Goal: Task Accomplishment & Management: Manage account settings

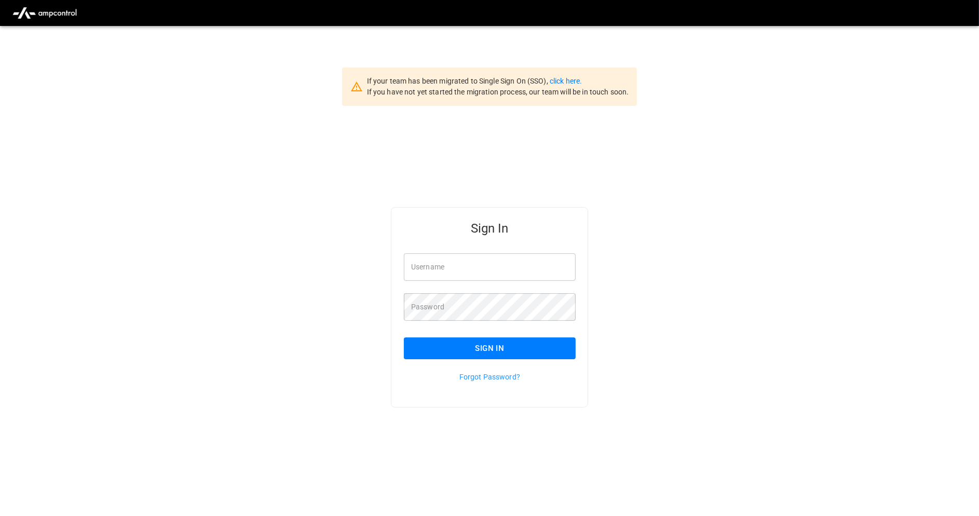
type input "**********"
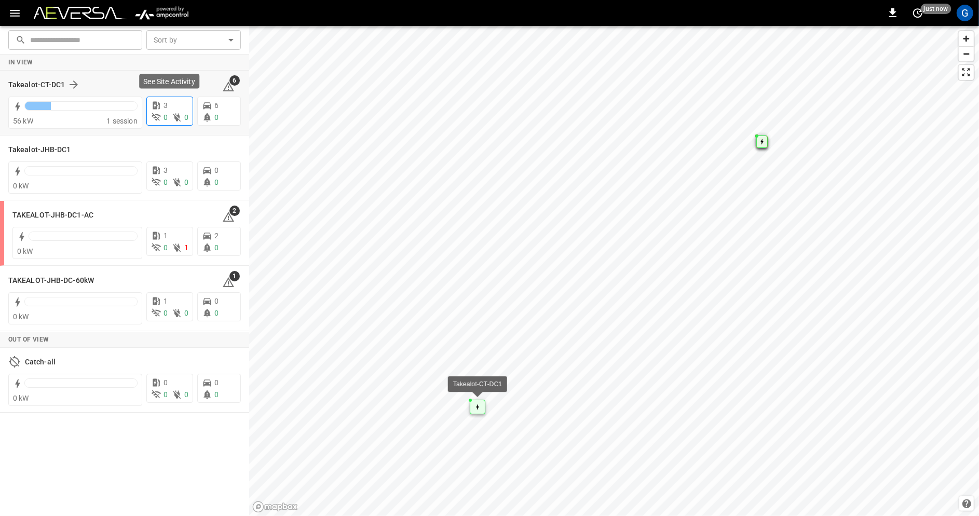
click at [187, 109] on div "3" at bounding box center [169, 105] width 37 height 11
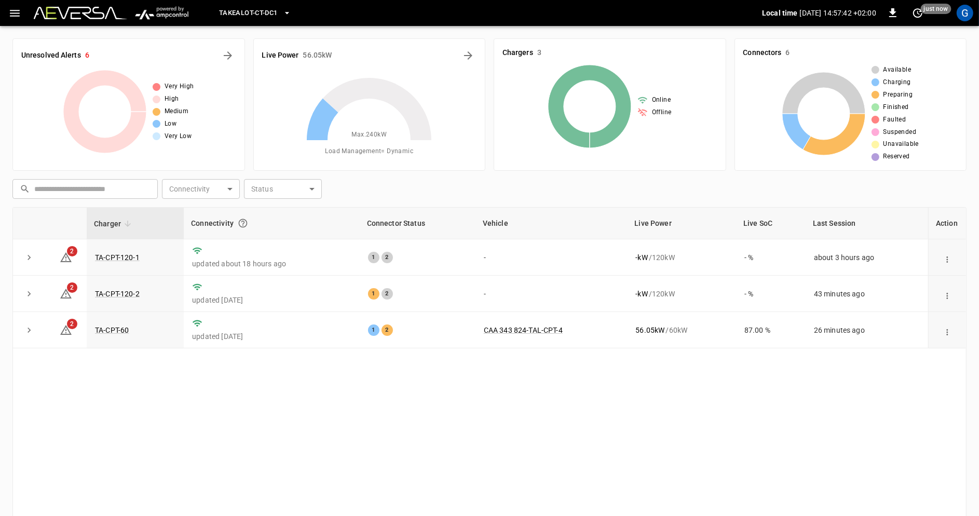
click at [1, 7] on div "Takealot-CT-DC1 Local time [DATE] 14:57:42 +02:00 0 just now G" at bounding box center [489, 13] width 979 height 26
click at [14, 23] on div "Takealot-CT-DC1 Local time [DATE] 14:57:42 +02:00 0 just now G" at bounding box center [489, 13] width 979 height 26
click at [14, 11] on icon "button" at bounding box center [14, 13] width 13 height 13
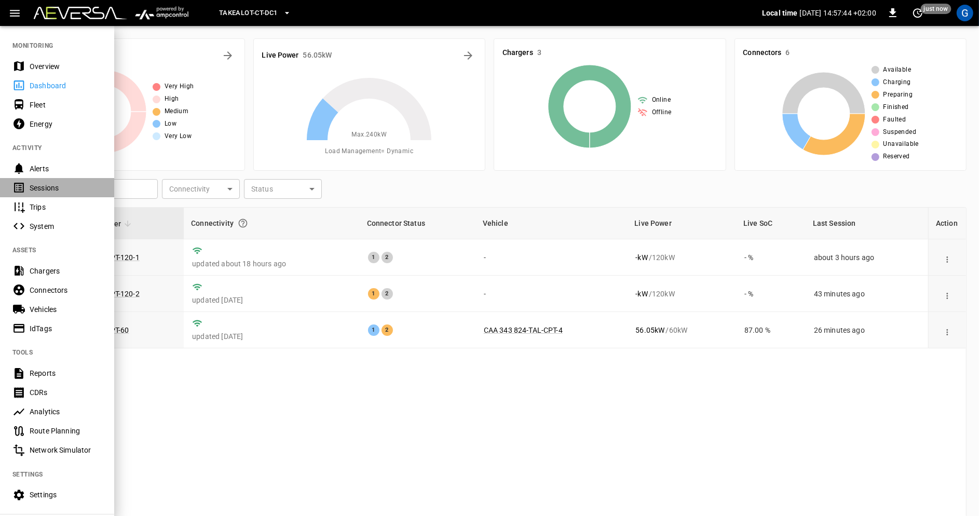
click at [68, 189] on div "Sessions" at bounding box center [66, 188] width 72 height 10
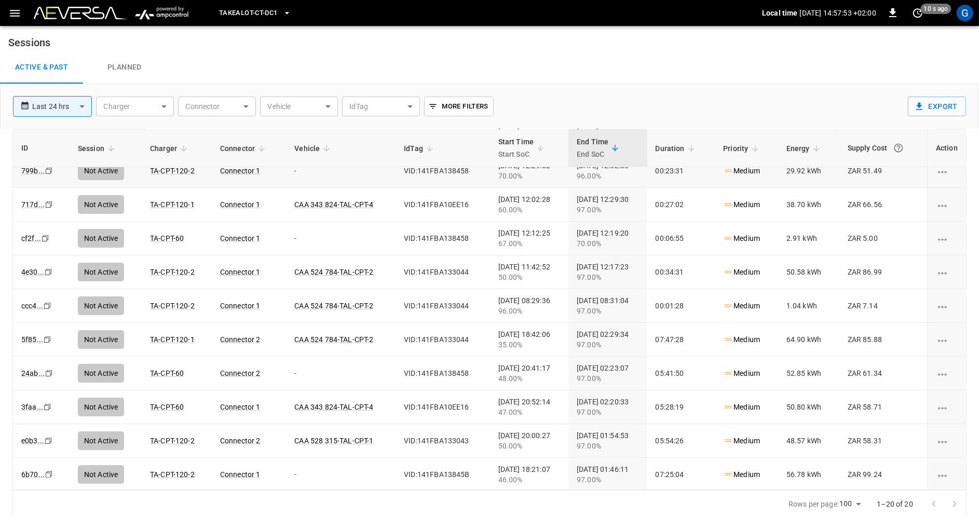
scroll to position [149, 0]
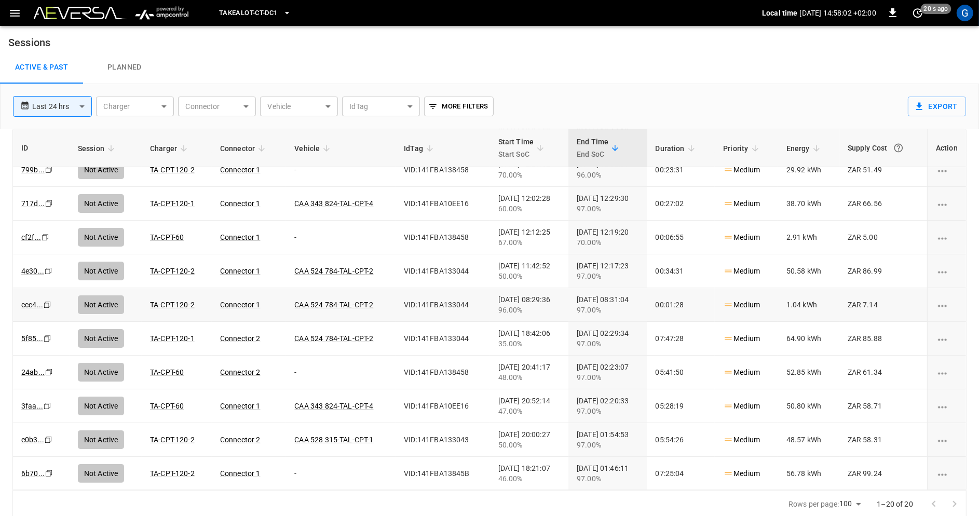
click at [46, 39] on icon "Copy" at bounding box center [47, 35] width 8 height 8
click at [47, 39] on icon "Copy" at bounding box center [47, 35] width 8 height 8
click at [45, 39] on icon "Copy" at bounding box center [47, 35] width 8 height 8
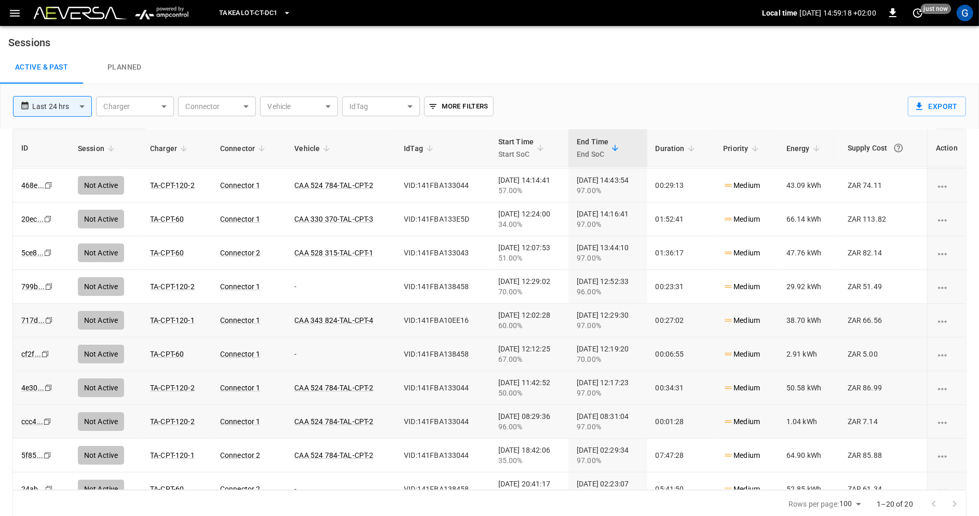
scroll to position [34, 0]
click at [47, 154] on icon "Copy" at bounding box center [47, 150] width 8 height 8
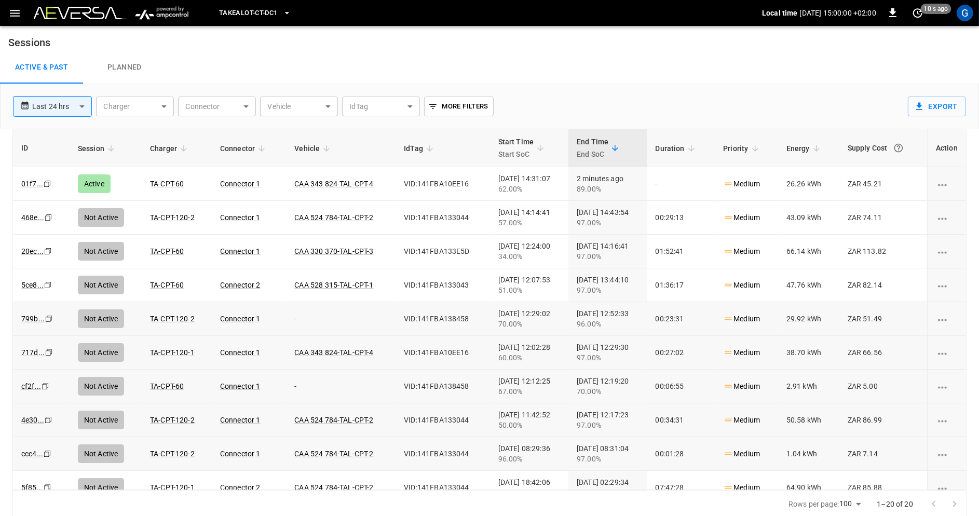
click at [49, 188] on icon "Copy" at bounding box center [47, 184] width 8 height 8
click at [48, 188] on icon "Copy" at bounding box center [47, 184] width 8 height 8
click at [46, 188] on icon "Copy" at bounding box center [47, 184] width 8 height 8
click at [50, 188] on icon "Copy" at bounding box center [47, 184] width 8 height 8
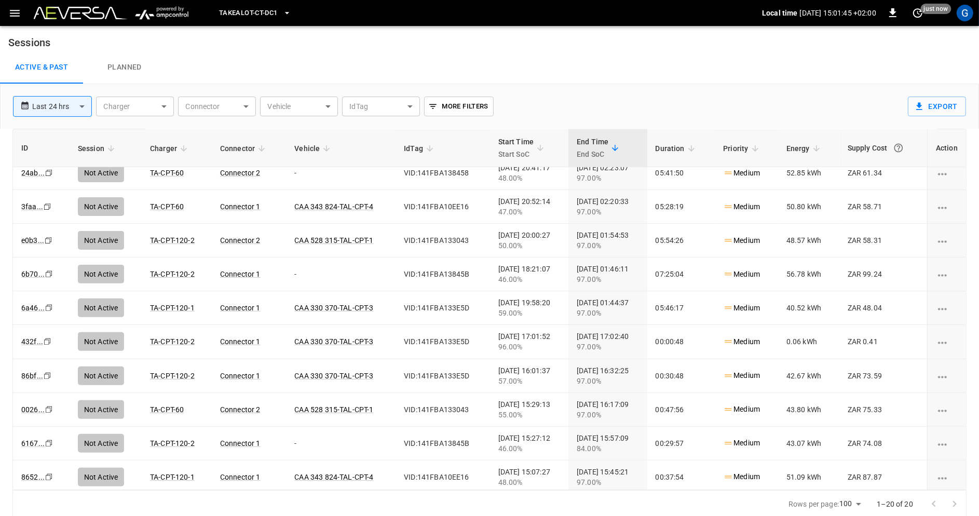
scroll to position [2, 0]
click at [278, 11] on span "Takealot-CT-DC1" at bounding box center [248, 13] width 59 height 12
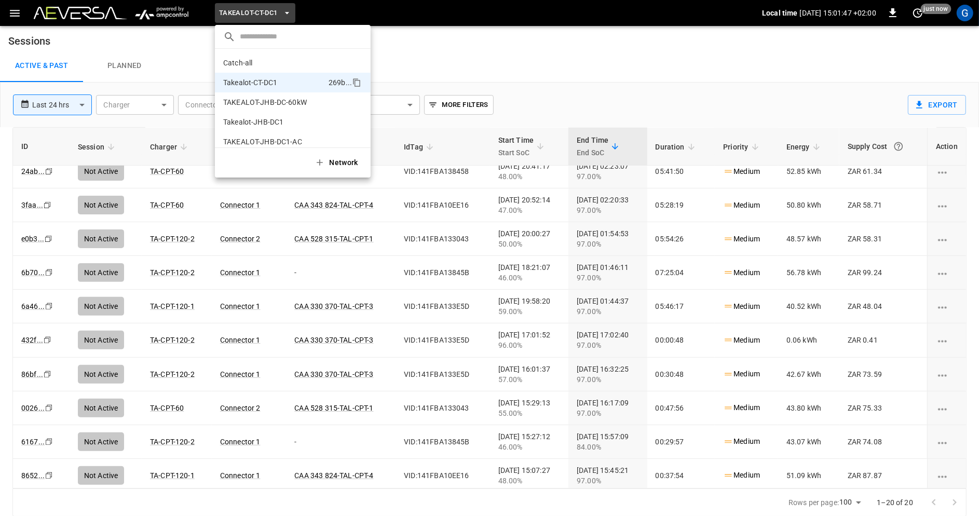
scroll to position [8, 0]
click at [287, 114] on li "Takealot-JHB-DC1 145a ..." at bounding box center [293, 114] width 156 height 20
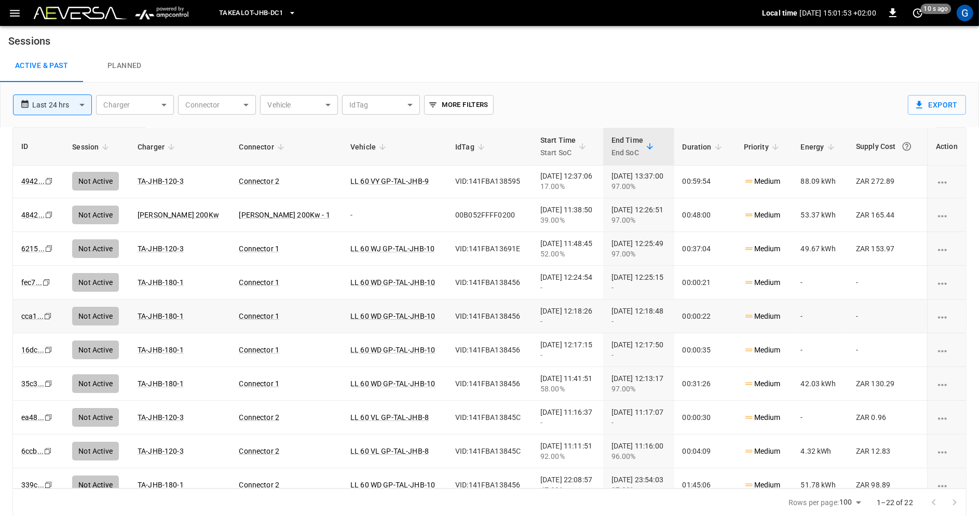
scroll to position [4, 0]
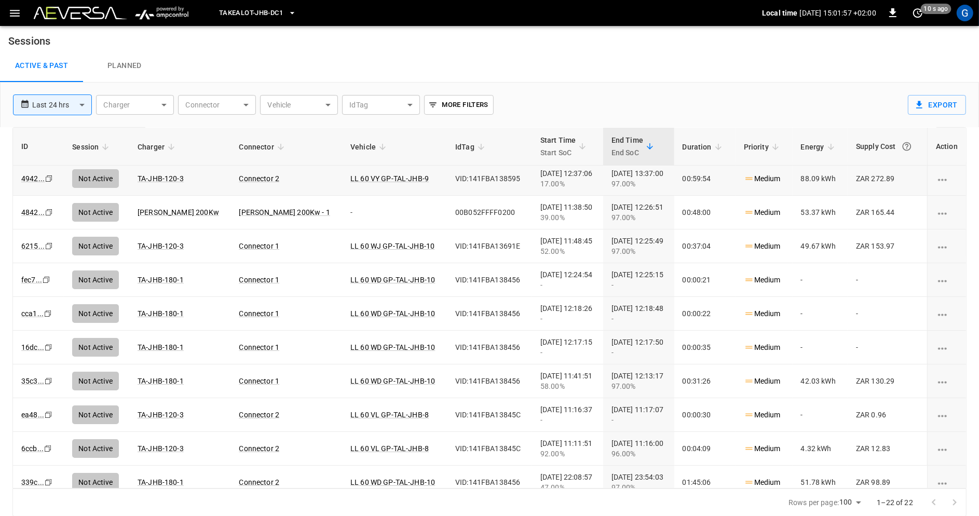
click at [49, 178] on icon "Copy" at bounding box center [49, 178] width 8 height 8
click at [50, 183] on icon "Copy" at bounding box center [49, 178] width 8 height 8
click at [51, 183] on icon "Copy" at bounding box center [49, 178] width 8 height 8
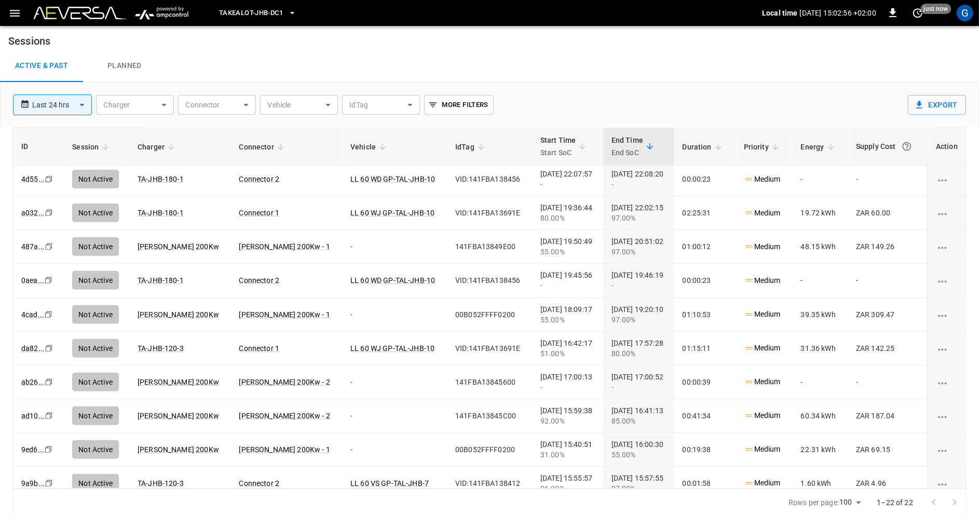
scroll to position [415, 0]
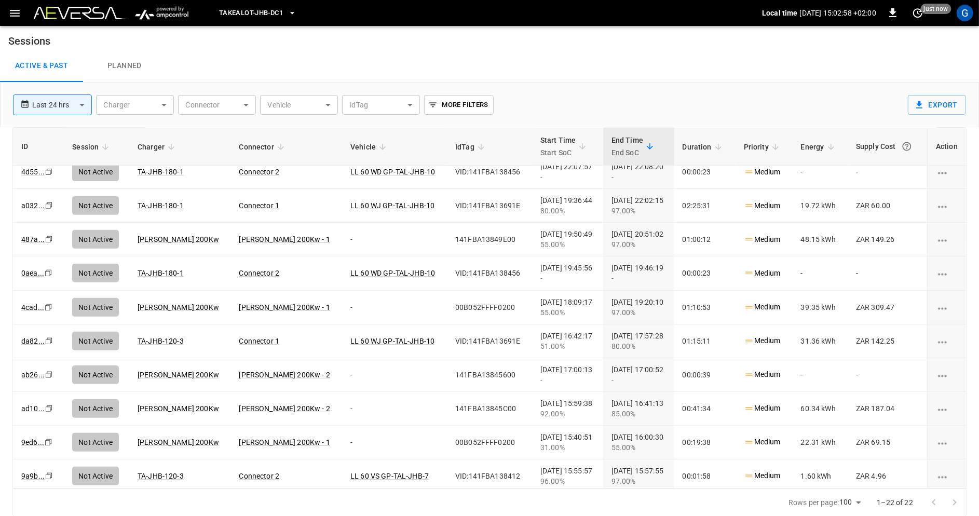
click at [956, 499] on div at bounding box center [945, 502] width 42 height 21
click at [65, 106] on body "**********" at bounding box center [489, 257] width 979 height 518
click at [64, 159] on li "Last 48 hrs" at bounding box center [51, 162] width 79 height 17
type input "**********"
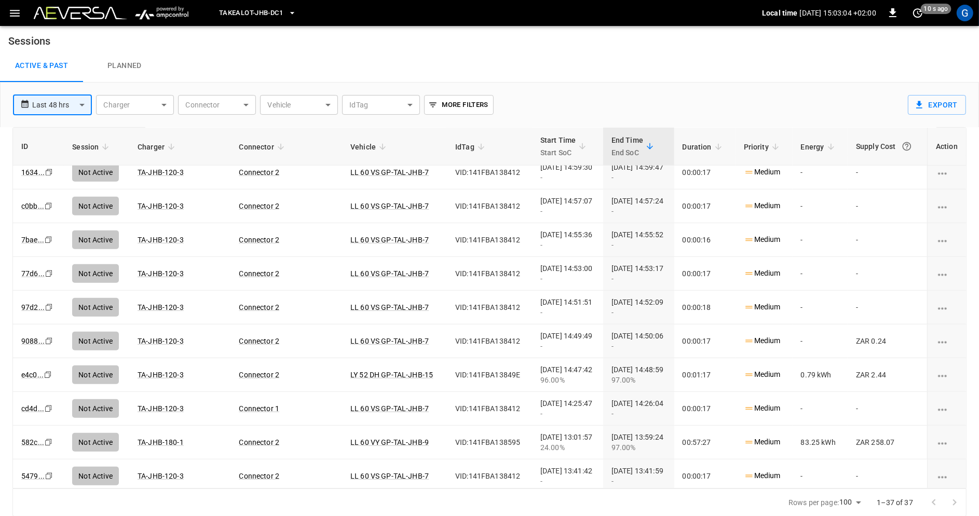
scroll to position [919, 0]
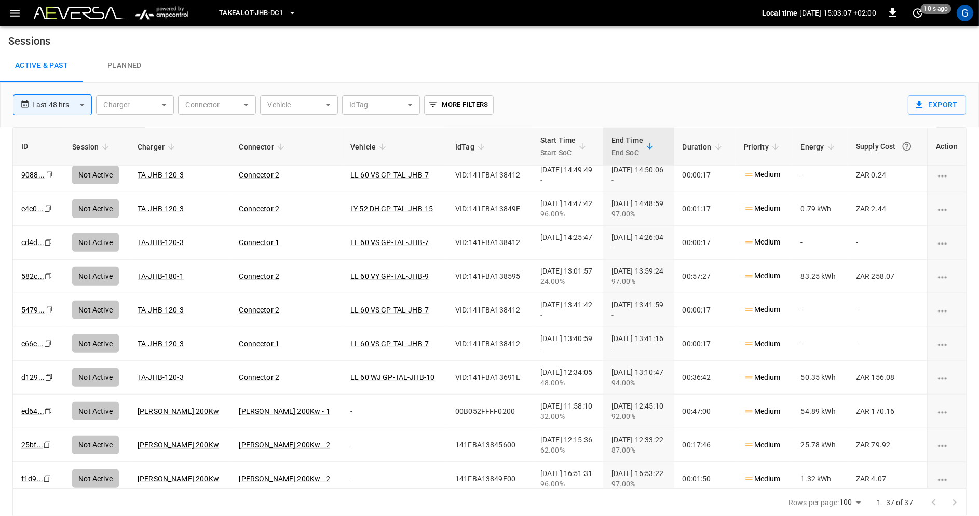
click at [956, 502] on div at bounding box center [945, 502] width 42 height 21
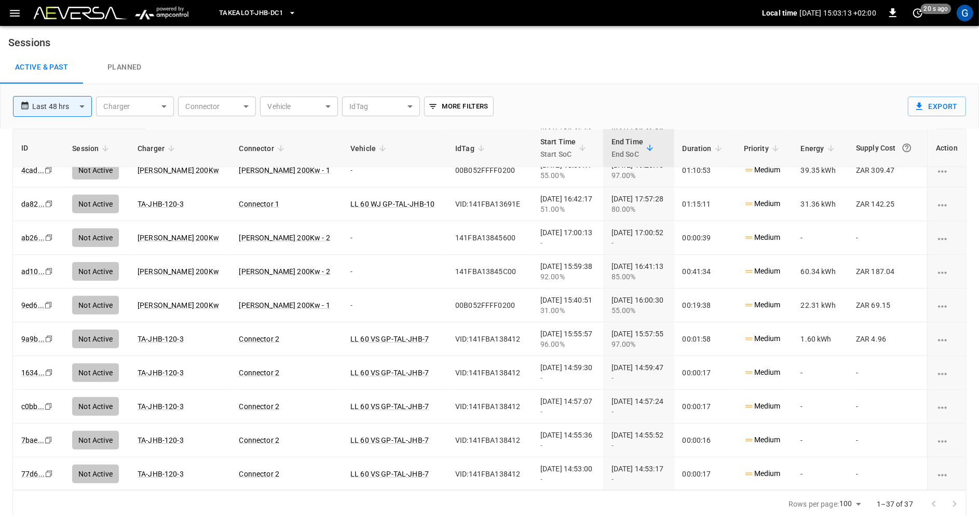
scroll to position [439, 0]
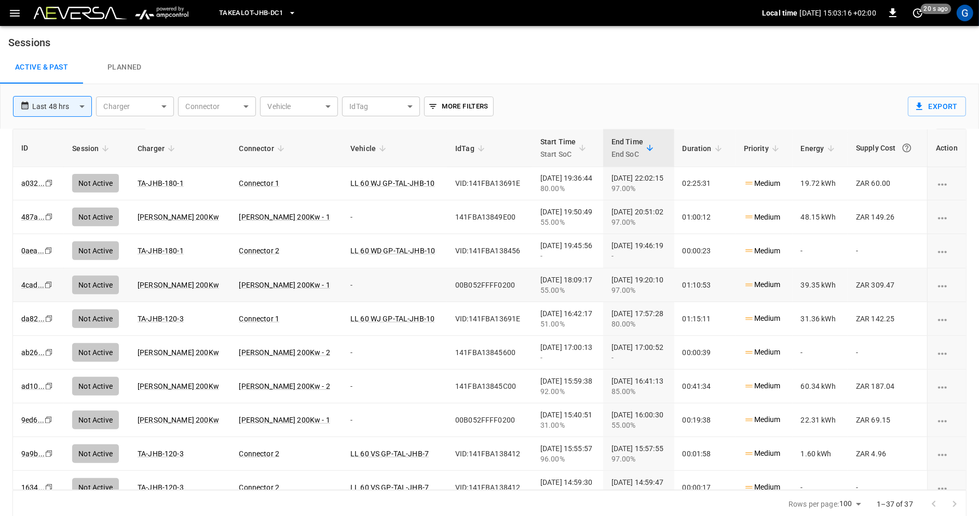
click at [287, 14] on button "Takealot-JHB-DC1" at bounding box center [258, 13] width 86 height 20
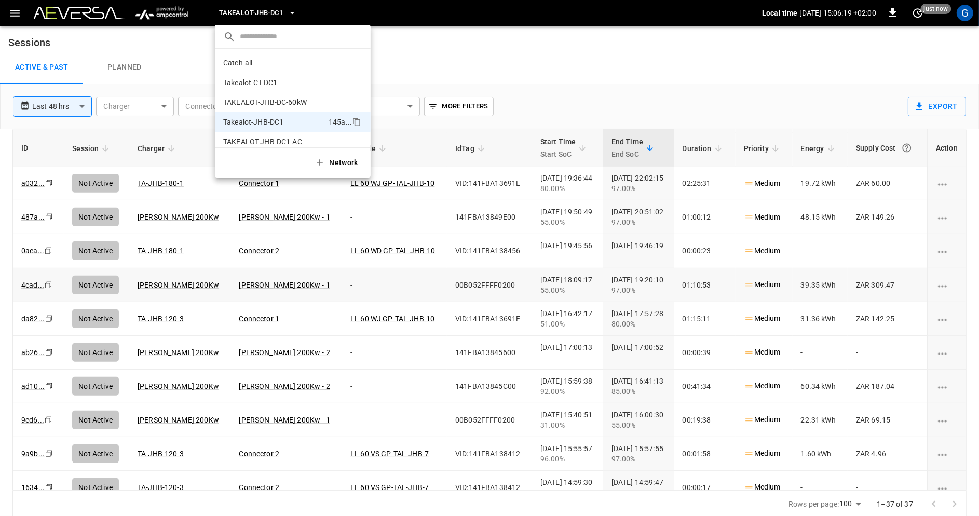
scroll to position [8, 0]
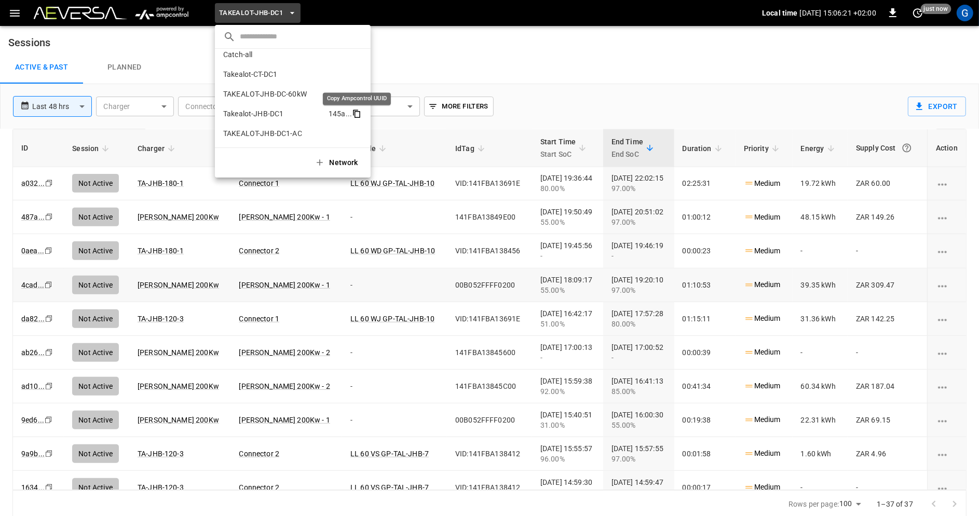
click at [357, 114] on icon "copy" at bounding box center [356, 113] width 9 height 9
click at [479, 72] on div at bounding box center [489, 258] width 979 height 516
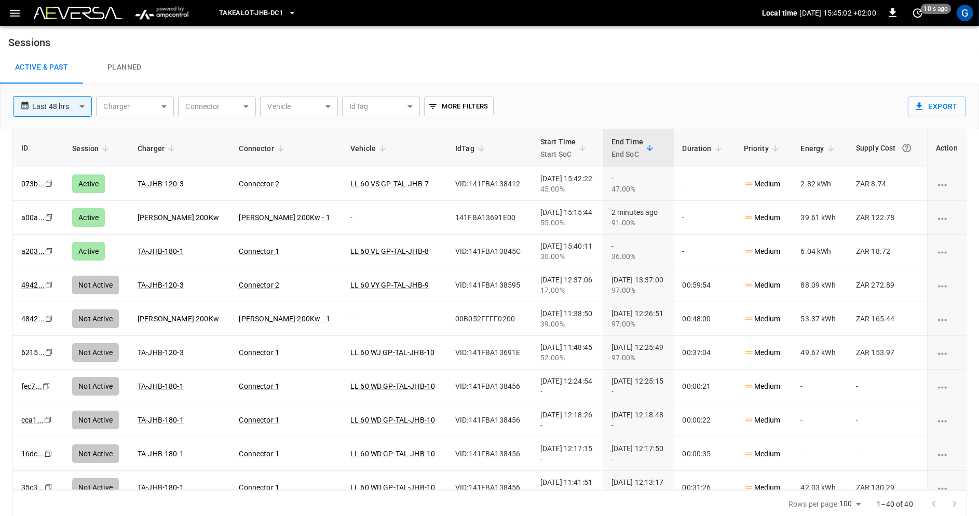
scroll to position [439, 0]
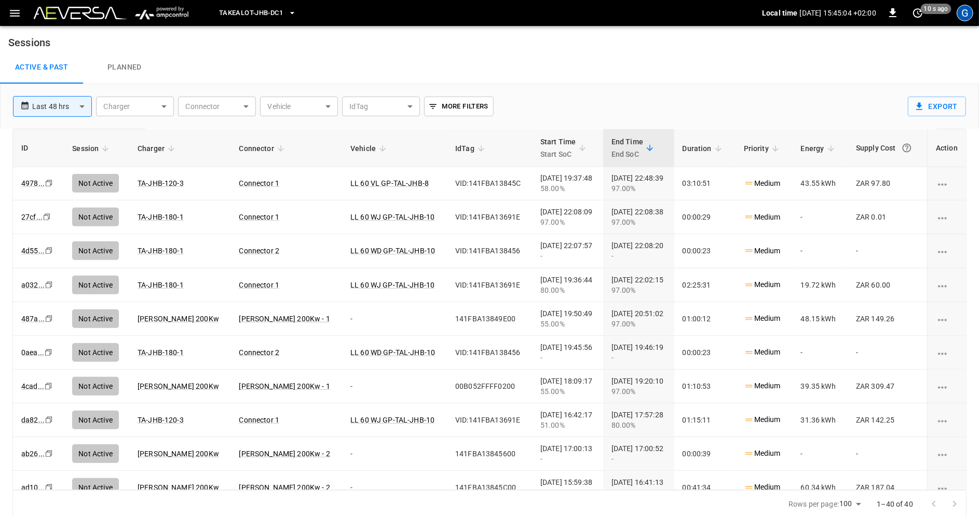
click at [969, 18] on div "G" at bounding box center [965, 13] width 17 height 17
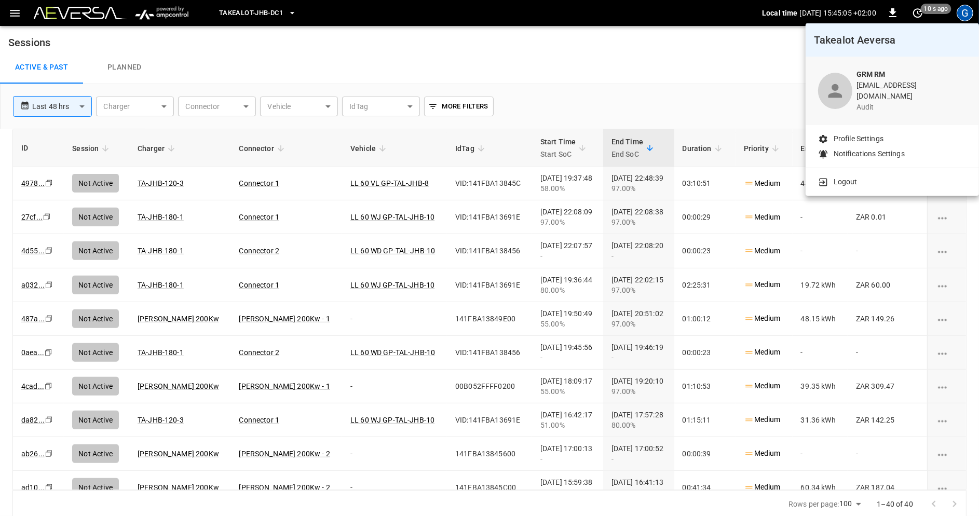
click at [848, 168] on div "Logout" at bounding box center [892, 179] width 173 height 23
click at [848, 177] on p "Logout" at bounding box center [846, 182] width 24 height 11
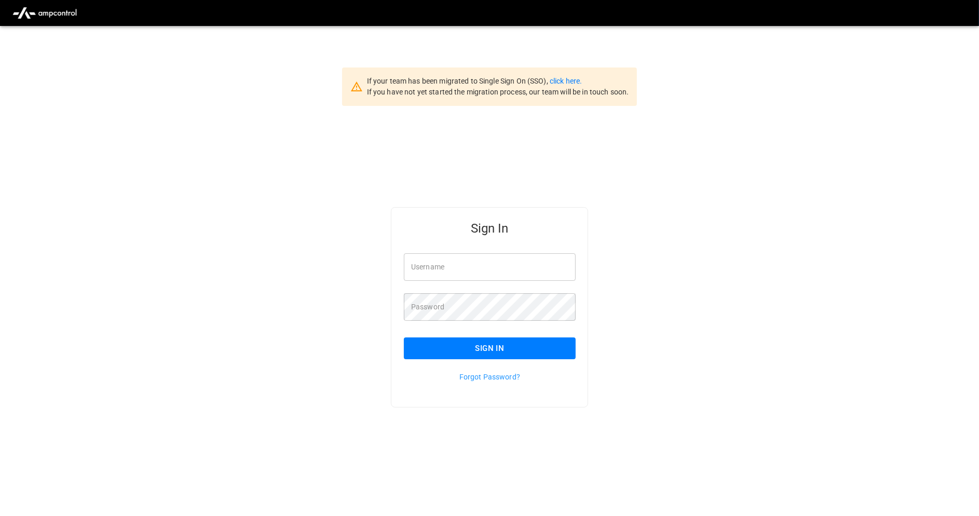
type input "**********"
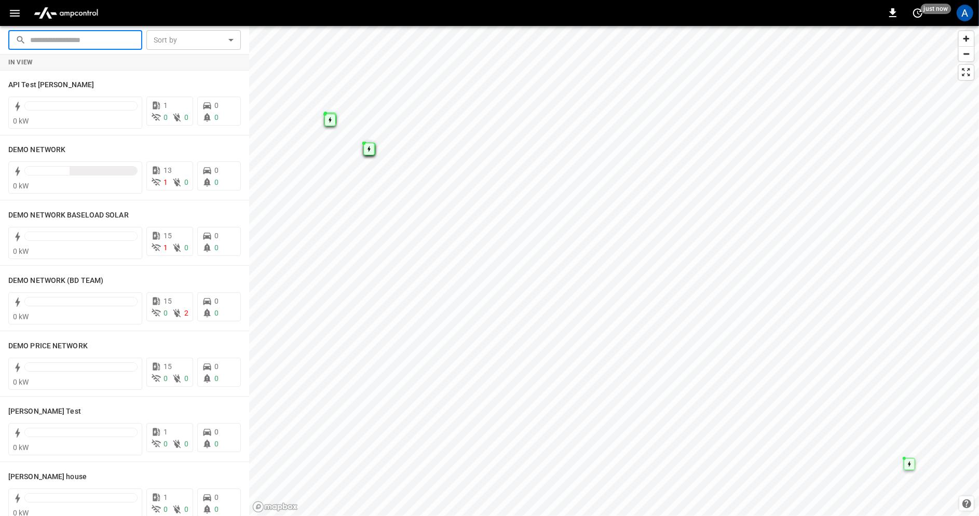
click at [116, 41] on input "text" at bounding box center [82, 39] width 105 height 19
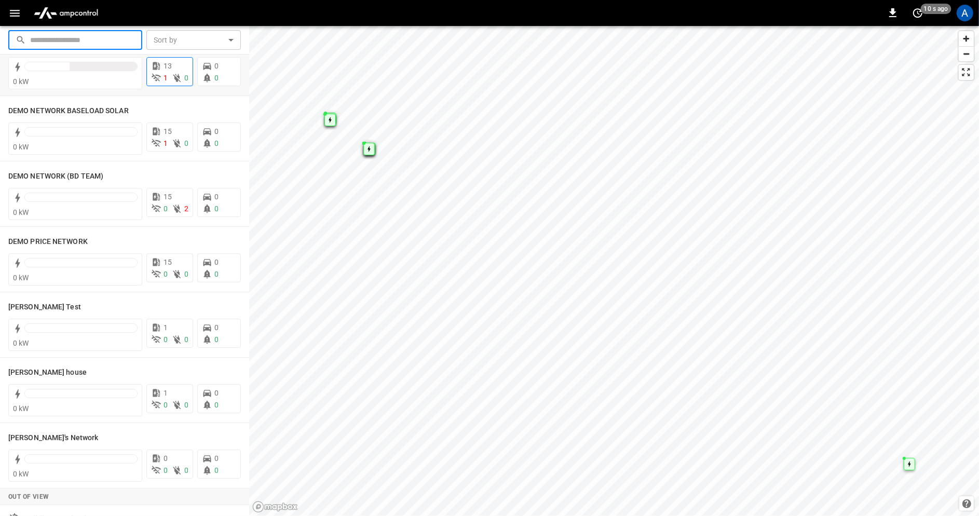
scroll to position [126, 0]
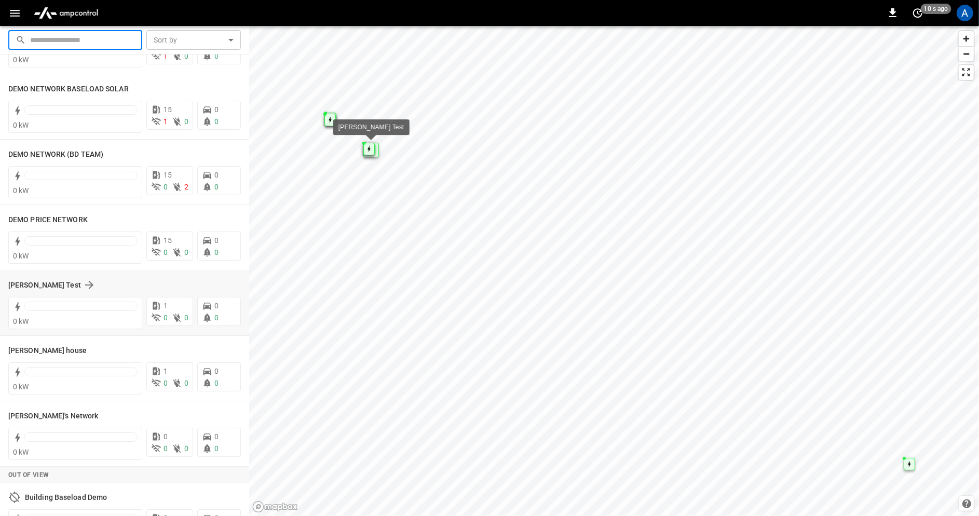
click at [109, 285] on div "[PERSON_NAME] Test" at bounding box center [118, 285] width 220 height 12
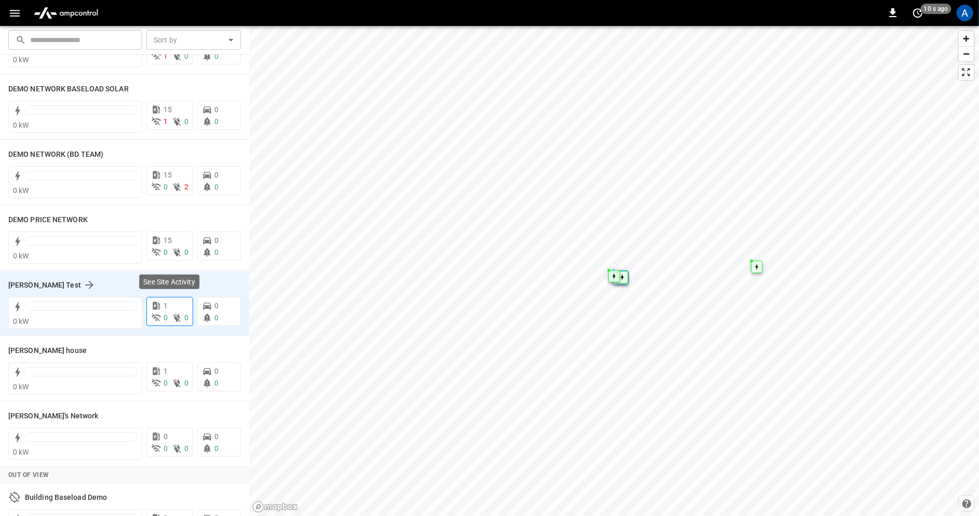
click at [172, 313] on icon at bounding box center [177, 318] width 10 height 10
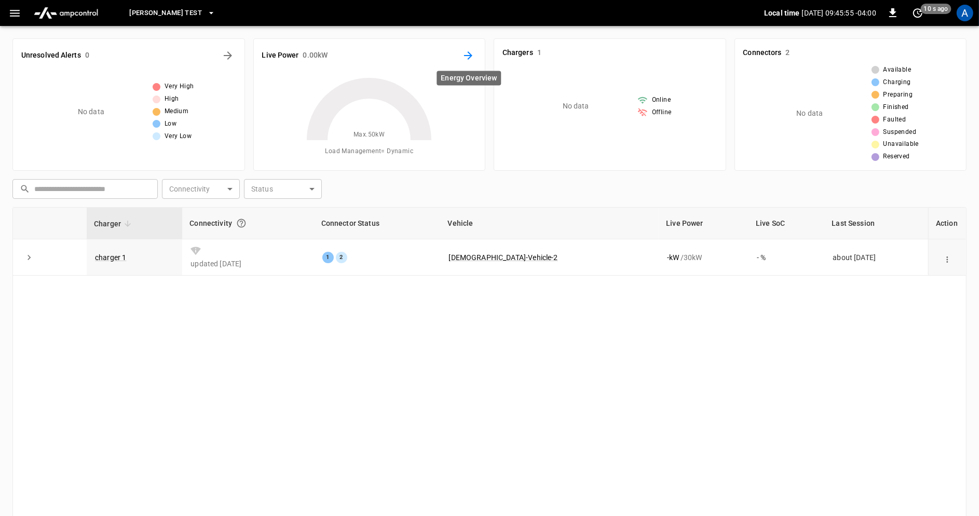
click at [467, 63] on button "Energy Overview" at bounding box center [468, 55] width 17 height 17
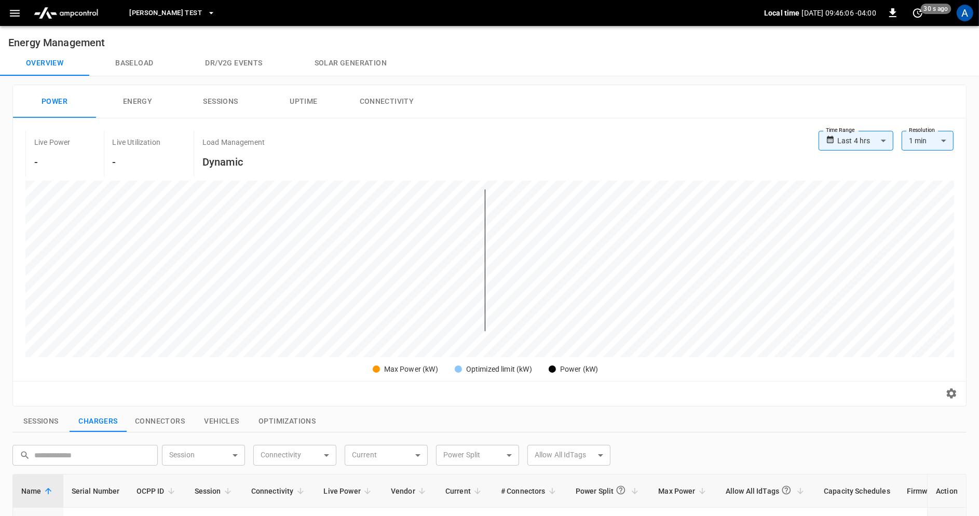
click at [17, 16] on icon "button" at bounding box center [15, 13] width 10 height 7
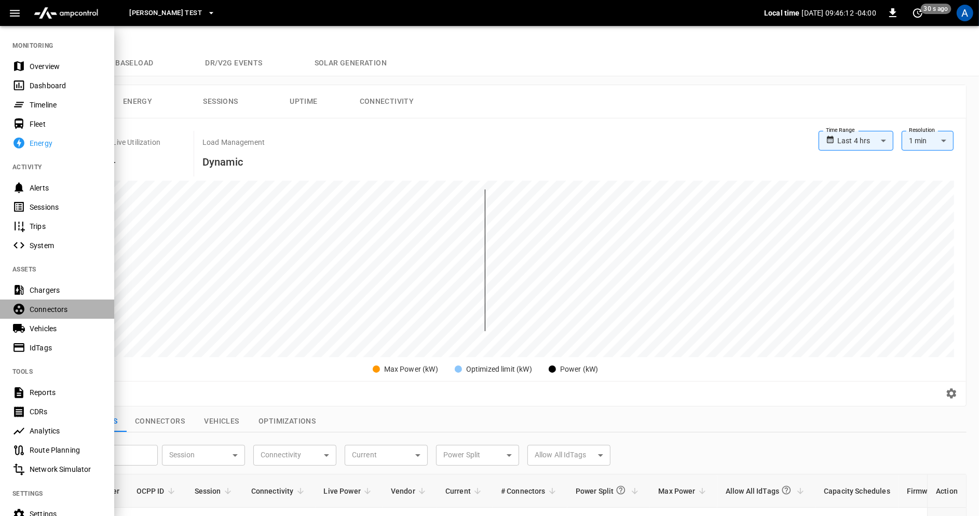
click at [60, 309] on div "Connectors" at bounding box center [66, 309] width 72 height 10
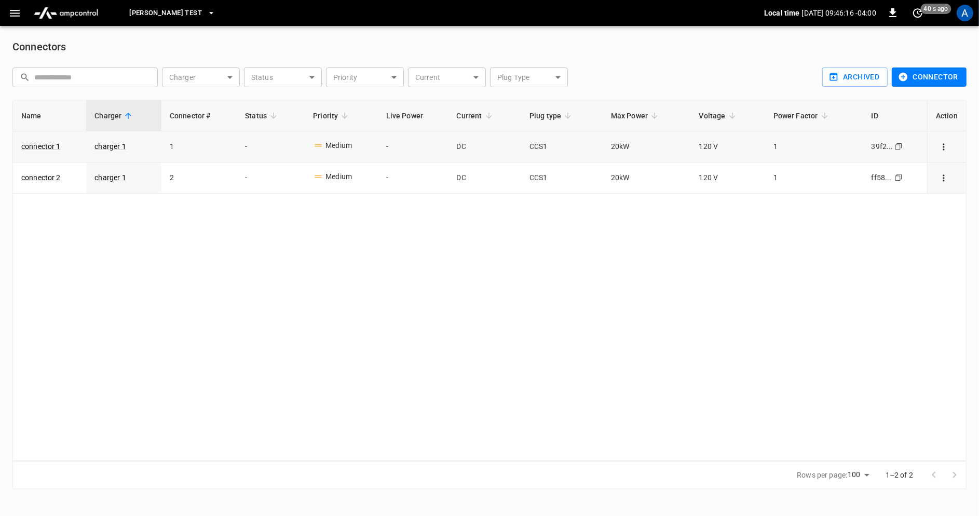
click at [946, 143] on icon "connector options" at bounding box center [944, 147] width 10 height 10
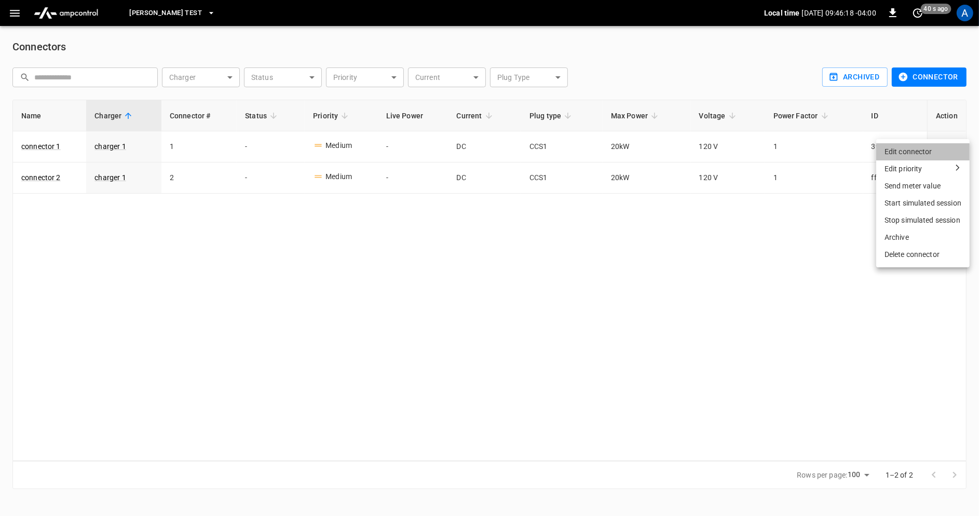
click at [915, 156] on li "Edit connector" at bounding box center [923, 151] width 93 height 17
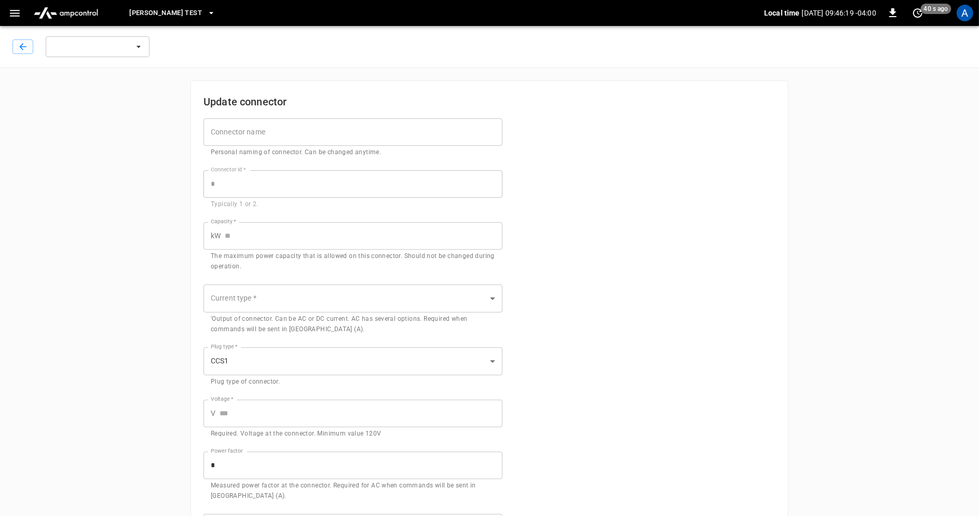
type input "**********"
type input "**"
type input "***"
type input "*"
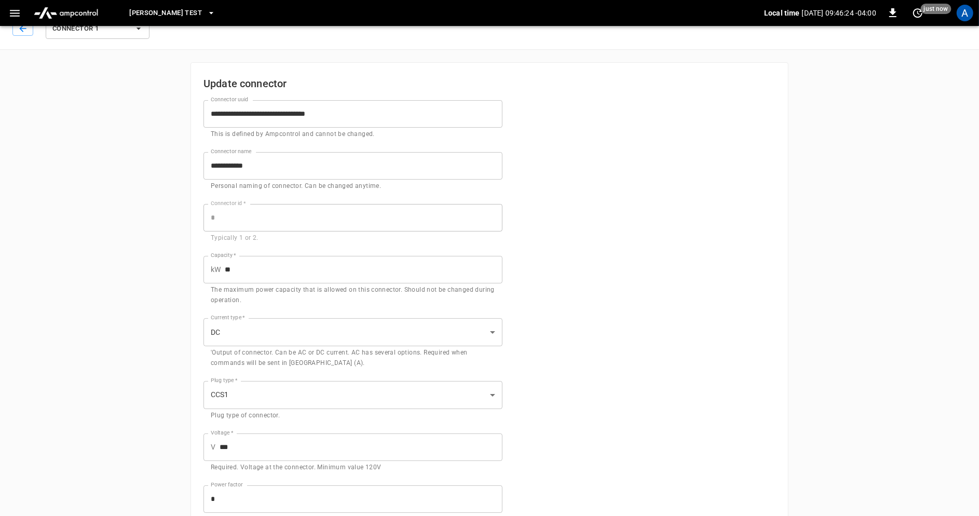
scroll to position [15, 0]
click at [244, 269] on input "**" at bounding box center [364, 274] width 278 height 28
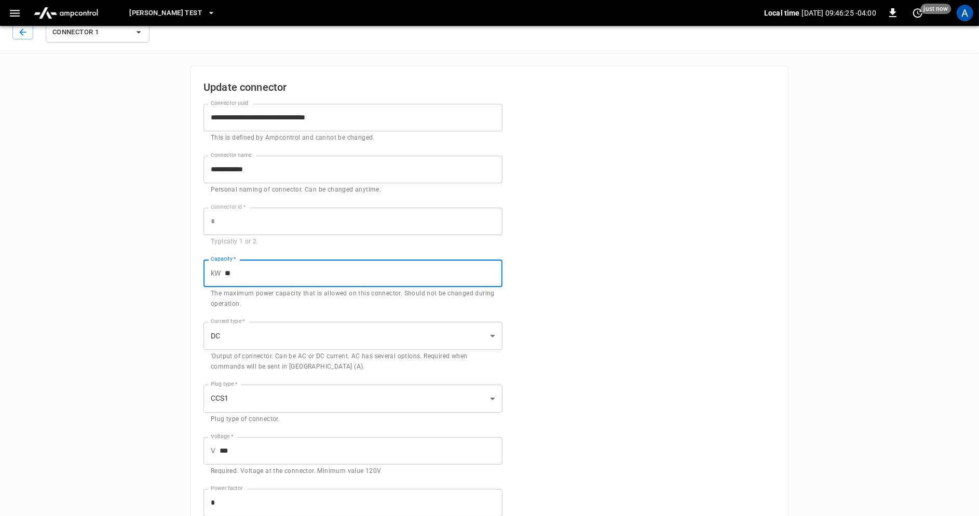
type input "*"
click at [873, 272] on div "**********" at bounding box center [489, 345] width 979 height 677
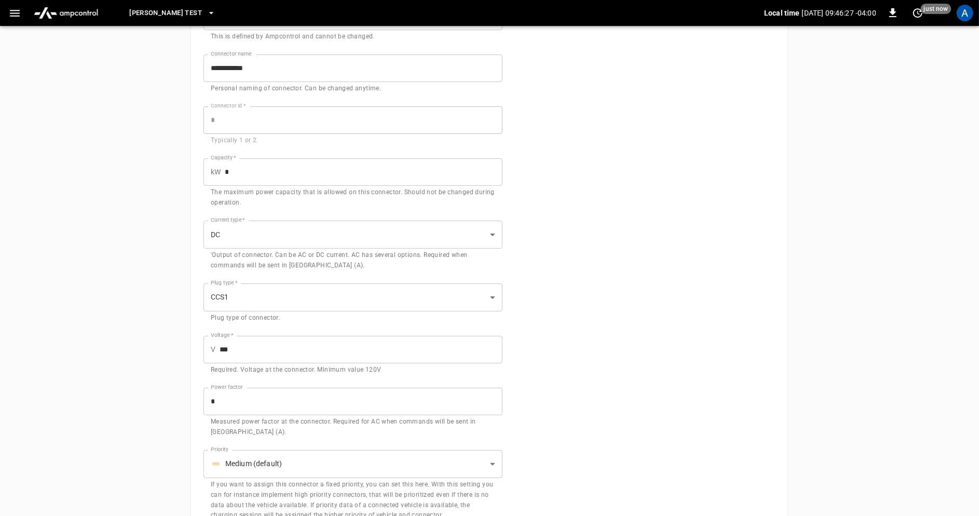
scroll to position [181, 0]
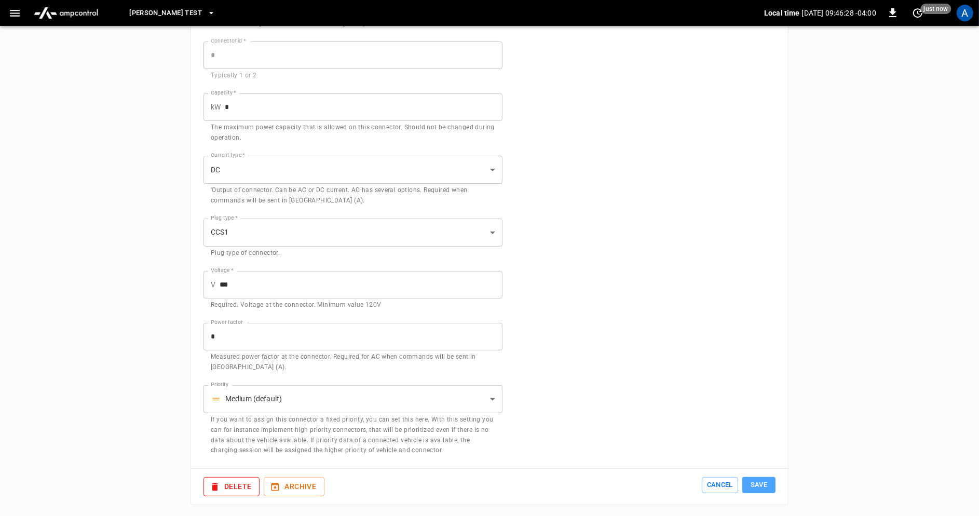
click at [760, 488] on button "Save" at bounding box center [759, 485] width 33 height 16
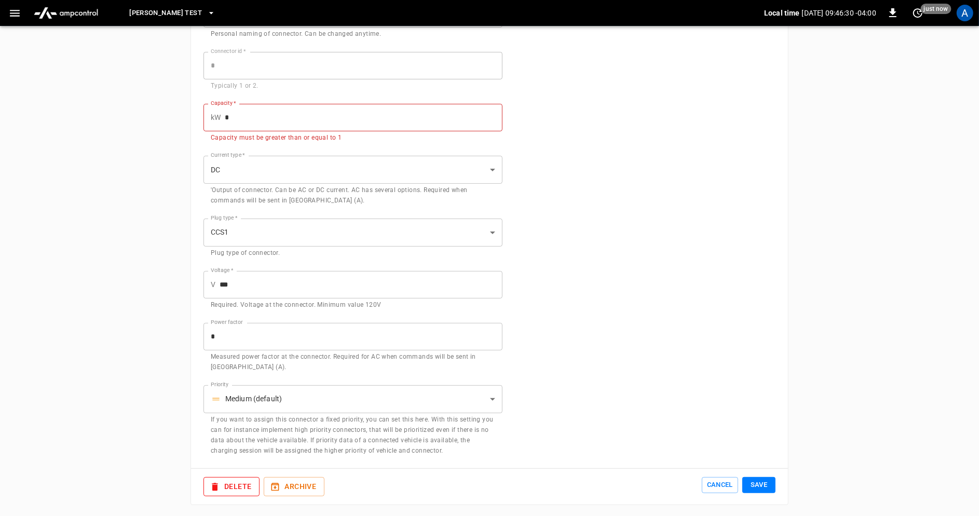
scroll to position [0, 0]
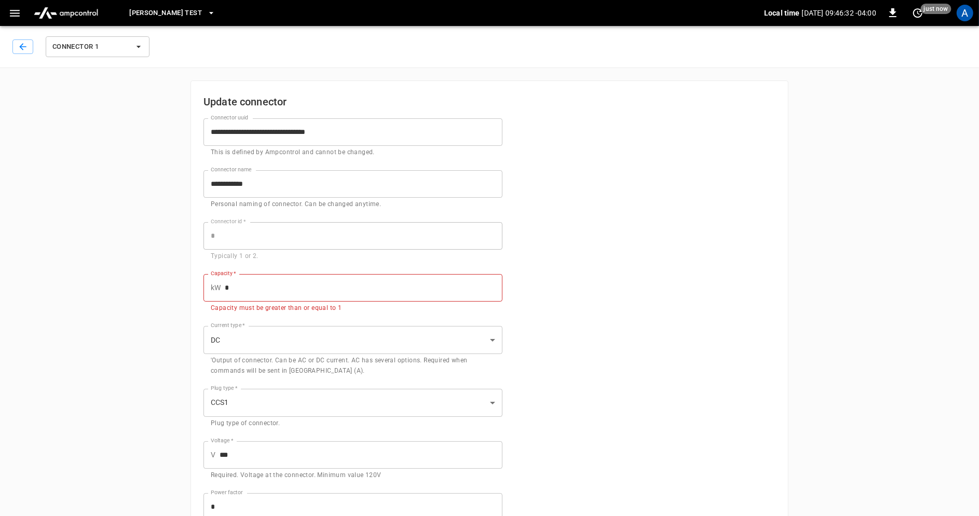
click at [88, 18] on img "menu" at bounding box center [66, 13] width 73 height 20
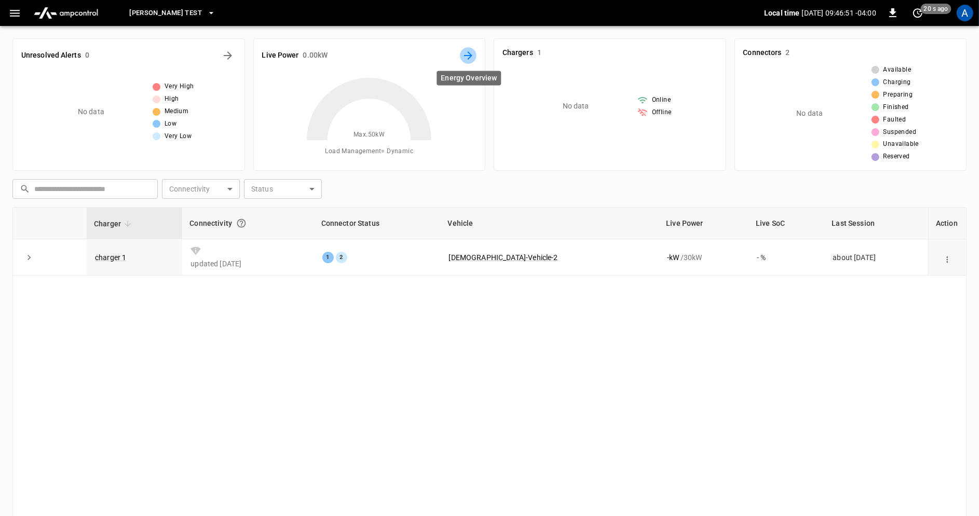
click at [467, 55] on icon "Energy Overview" at bounding box center [468, 55] width 8 height 8
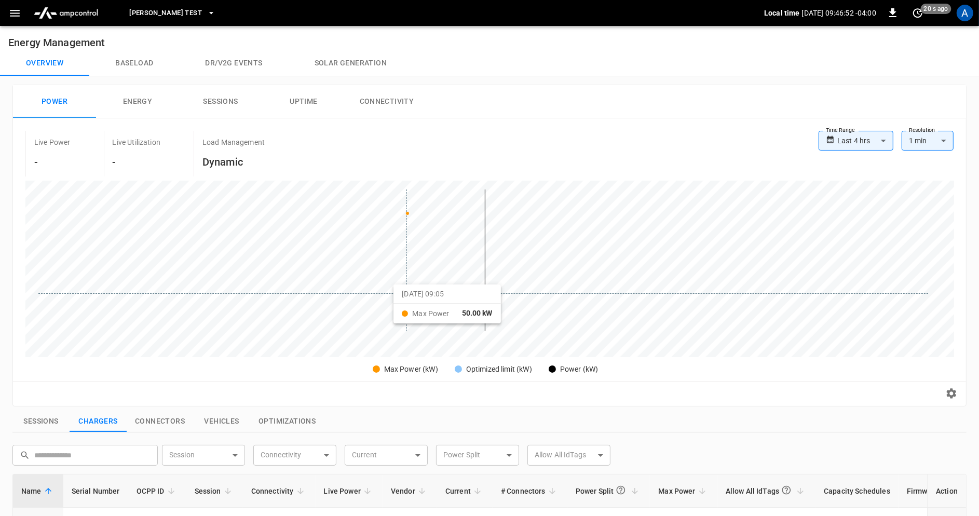
scroll to position [354, 0]
